Goal: Transaction & Acquisition: Download file/media

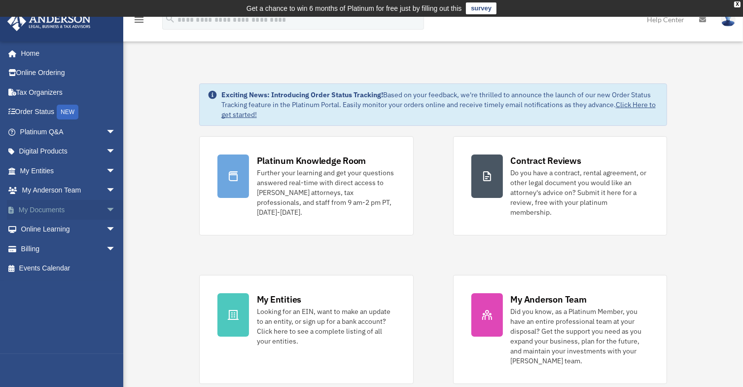
click at [66, 209] on link "My Documents arrow_drop_down" at bounding box center [69, 210] width 124 height 20
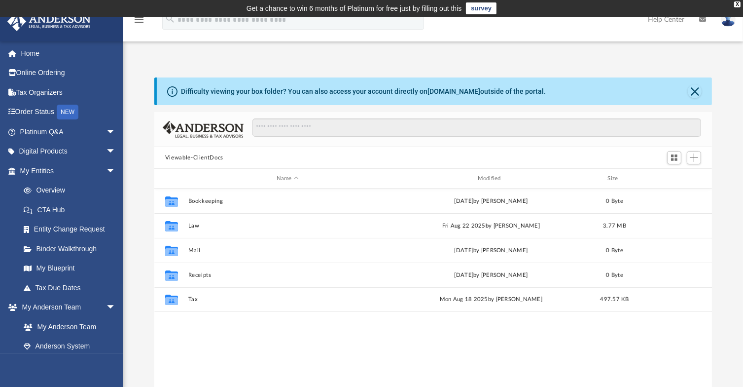
scroll to position [216, 550]
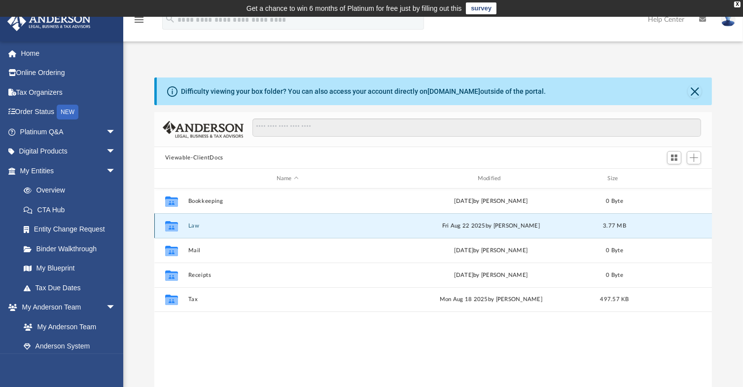
click at [195, 226] on button "Law" at bounding box center [287, 225] width 199 height 6
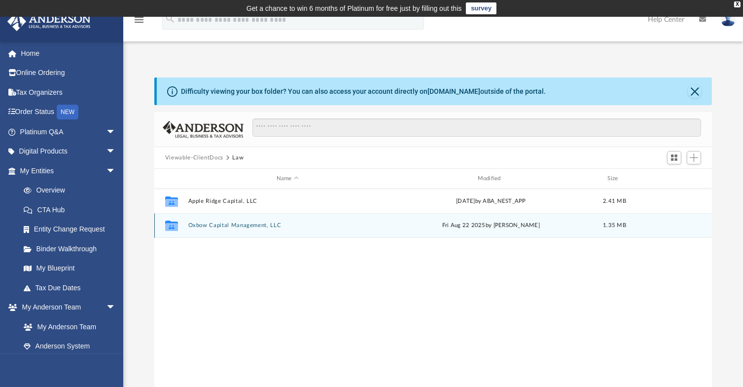
click at [203, 226] on button "Oxbow Capital Management, LLC" at bounding box center [287, 225] width 199 height 6
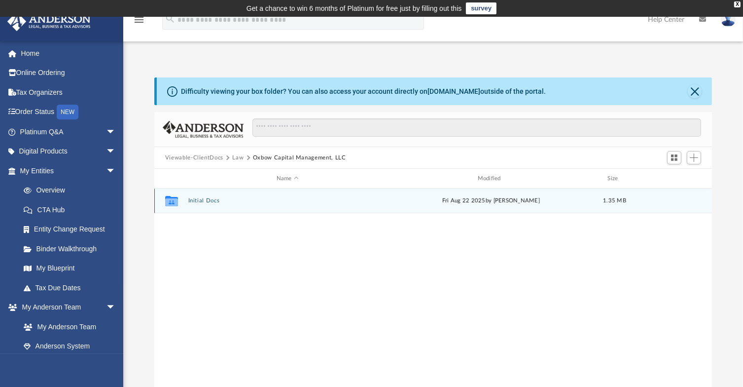
click at [203, 199] on button "Initial Docs" at bounding box center [287, 200] width 199 height 6
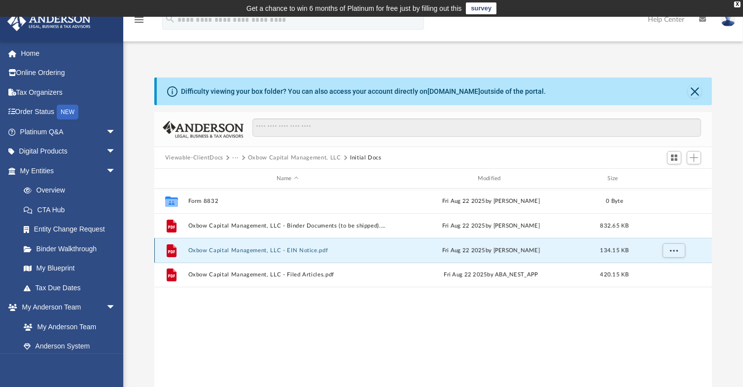
click at [247, 248] on button "Oxbow Capital Management, LLC - EIN Notice.pdf" at bounding box center [287, 250] width 199 height 6
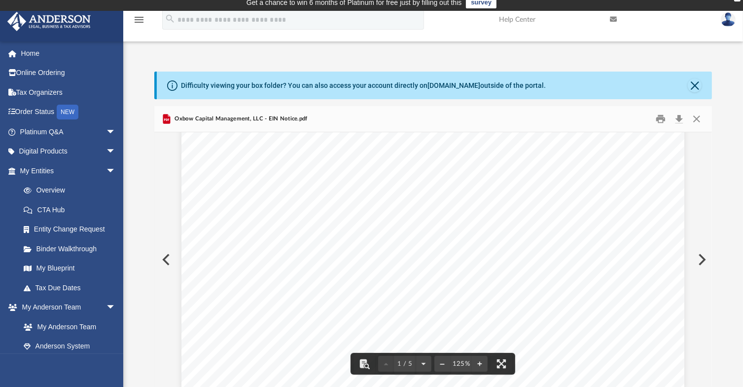
scroll to position [327, 0]
click at [169, 252] on button "Preview" at bounding box center [165, 260] width 22 height 28
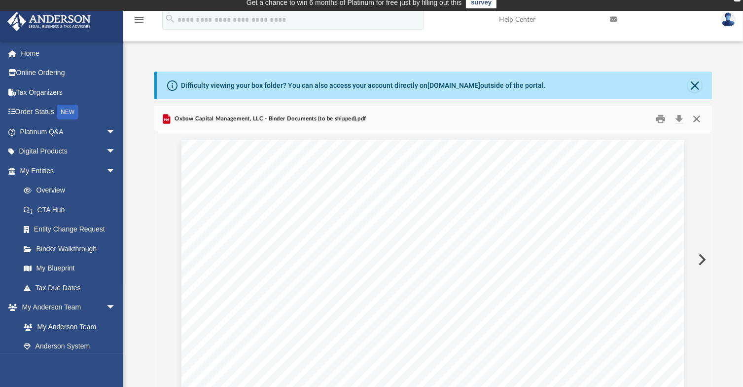
scroll to position [16644, 0]
click at [698, 120] on button "Close" at bounding box center [697, 118] width 18 height 15
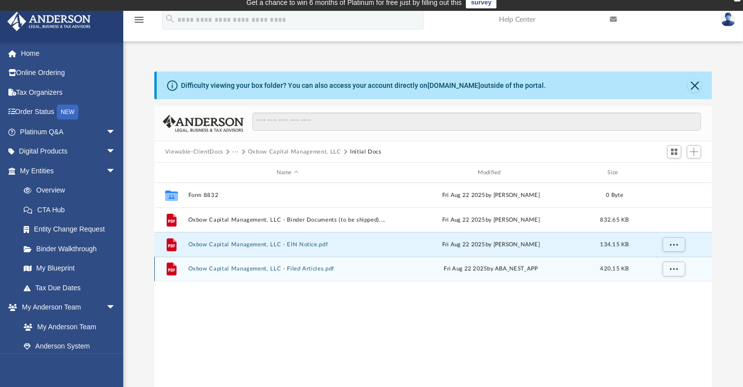
click at [296, 265] on button "Oxbow Capital Management, LLC - Filed Articles.pdf" at bounding box center [287, 268] width 199 height 6
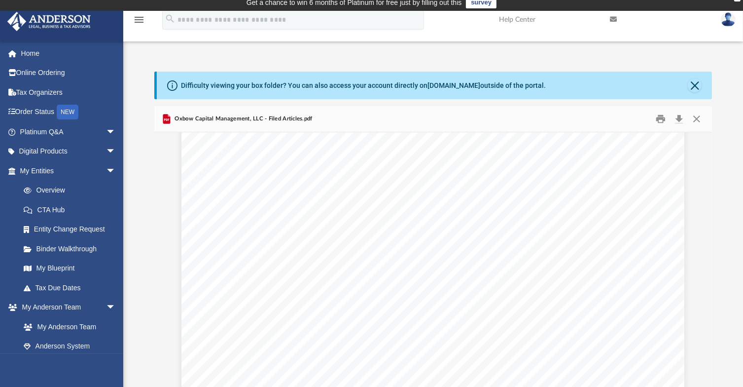
scroll to position [893, 0]
click at [296, 265] on span "(i) Falsifies, conceals or covers up by any trick, scheme or device a material …" at bounding box center [406, 267] width 320 height 10
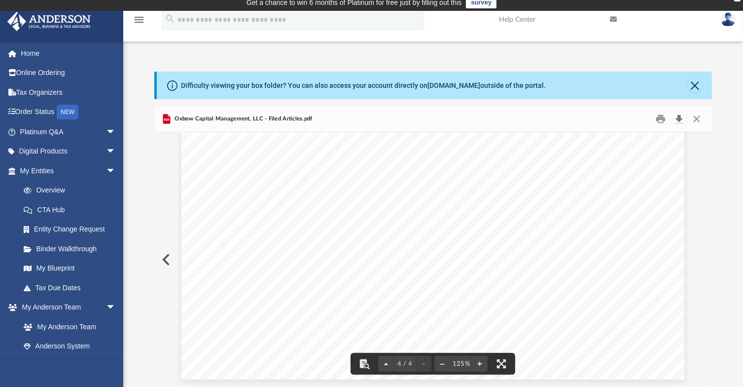
click at [681, 116] on button "Download" at bounding box center [679, 118] width 18 height 15
